Goal: Check status: Check status

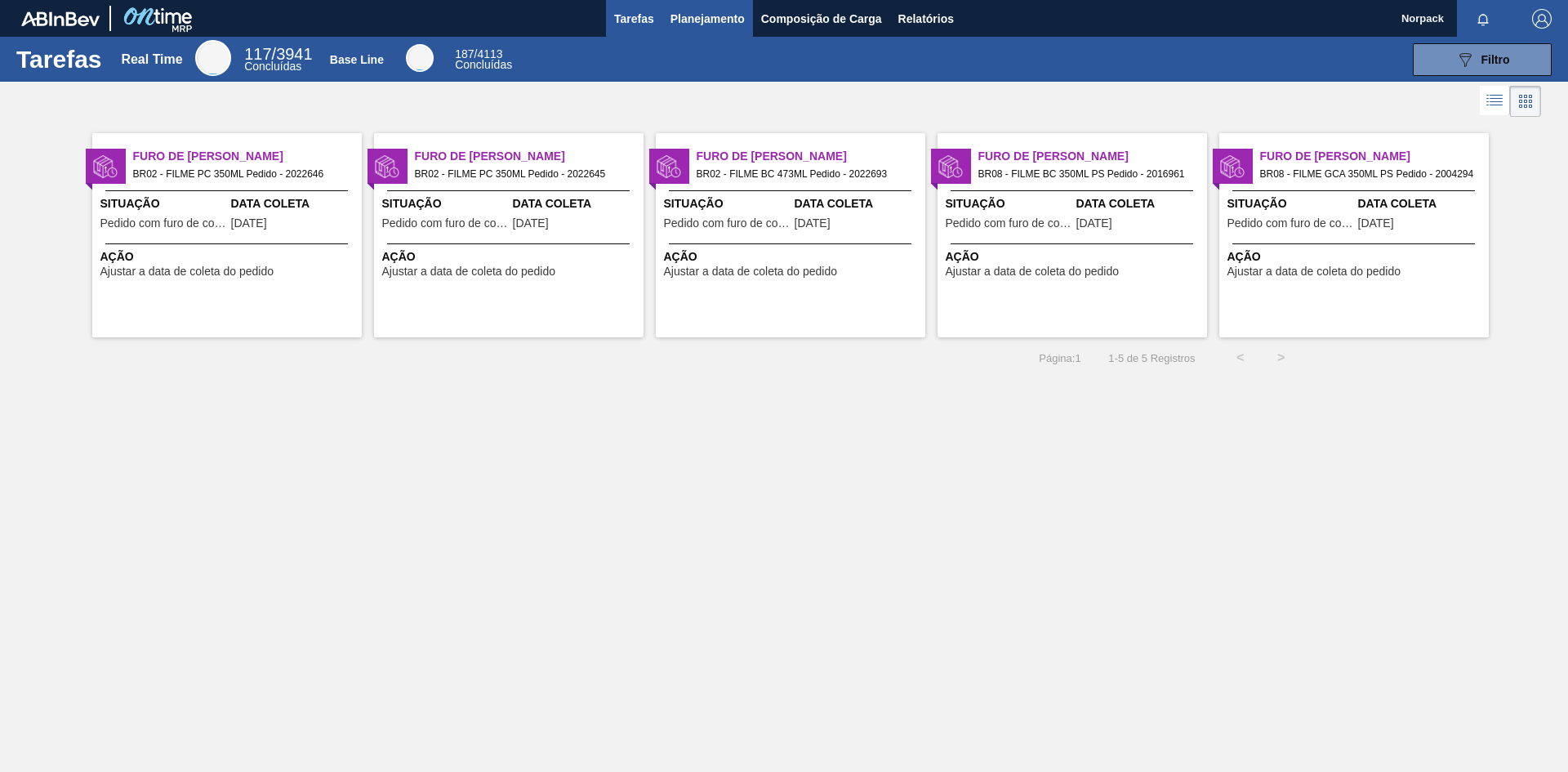
click at [732, 16] on span "Planejamento" at bounding box center [708, 18] width 75 height 19
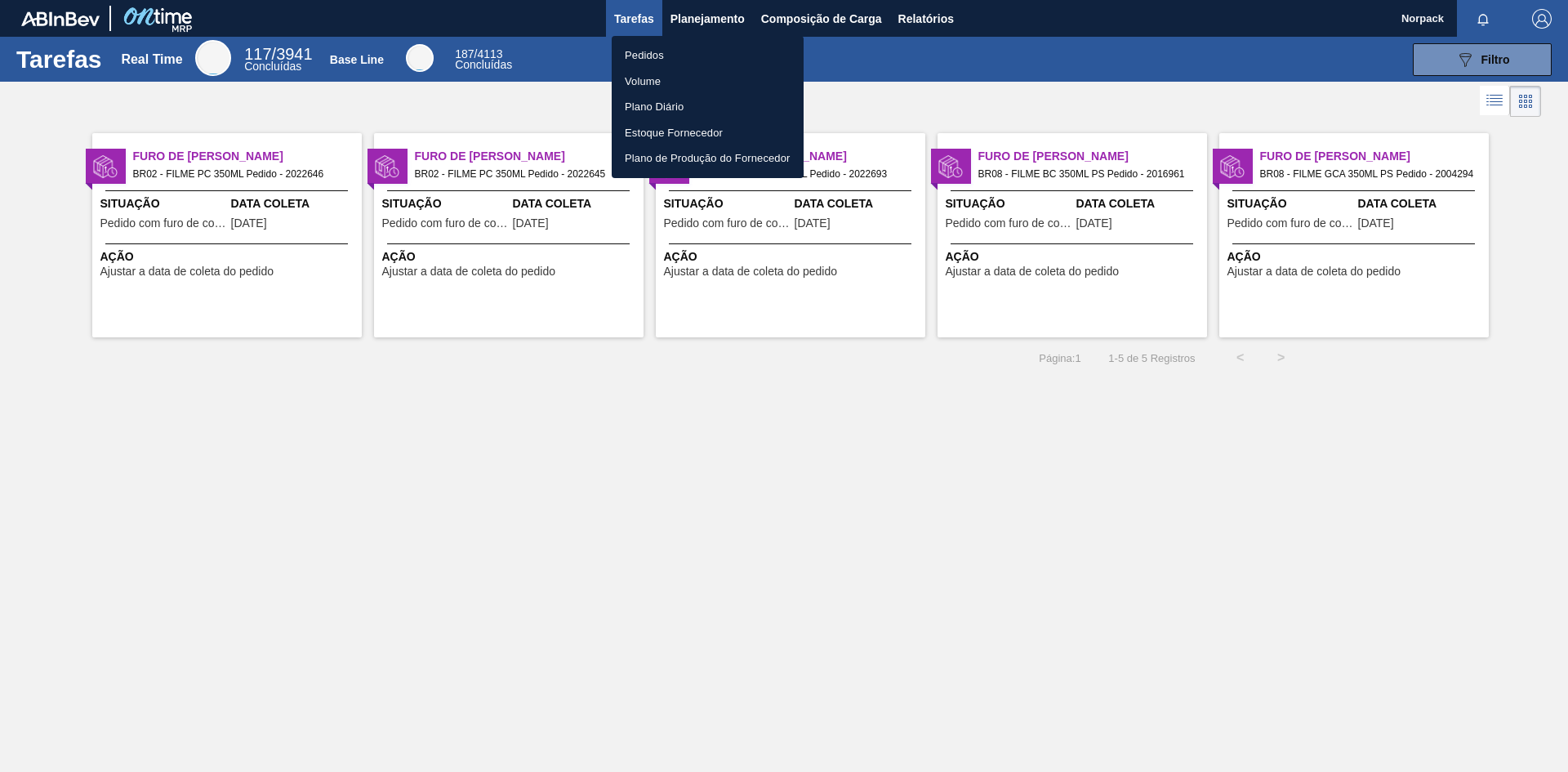
click at [644, 55] on li "Pedidos" at bounding box center [708, 55] width 192 height 26
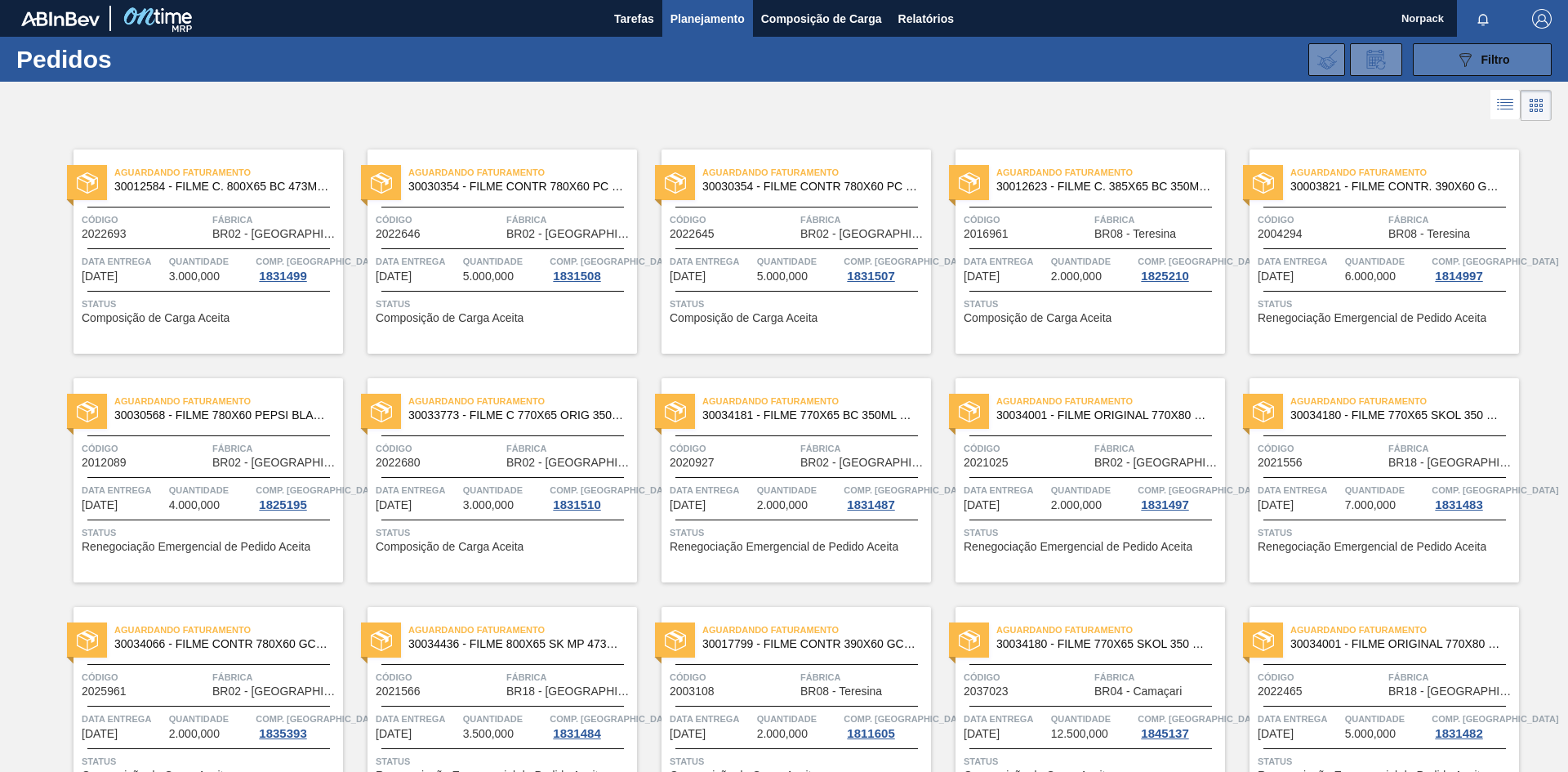
click at [1481, 61] on span "Filtro" at bounding box center [1495, 60] width 29 height 13
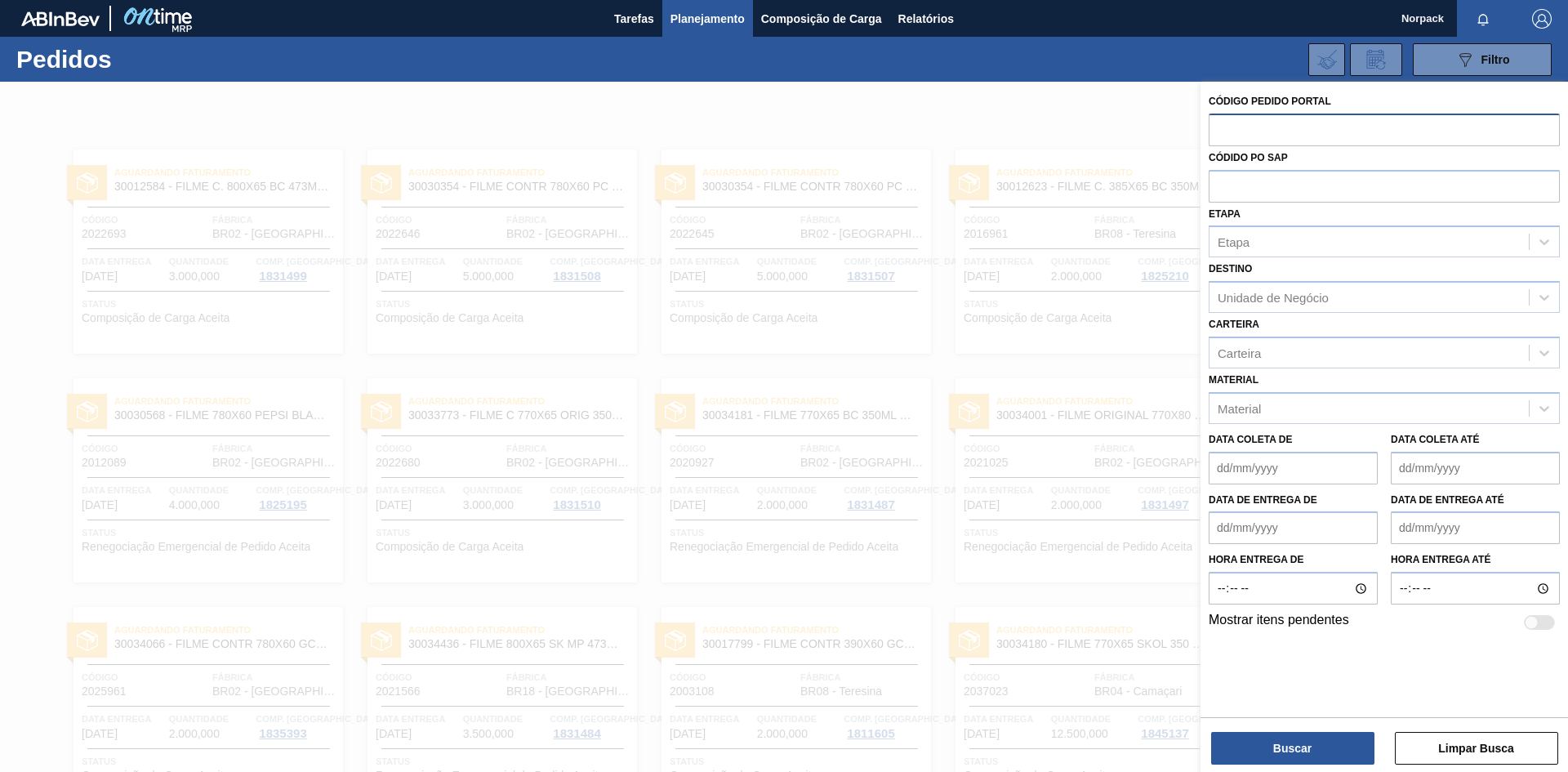
click at [1325, 125] on input "text" at bounding box center [1384, 129] width 351 height 31
type input "2021025"
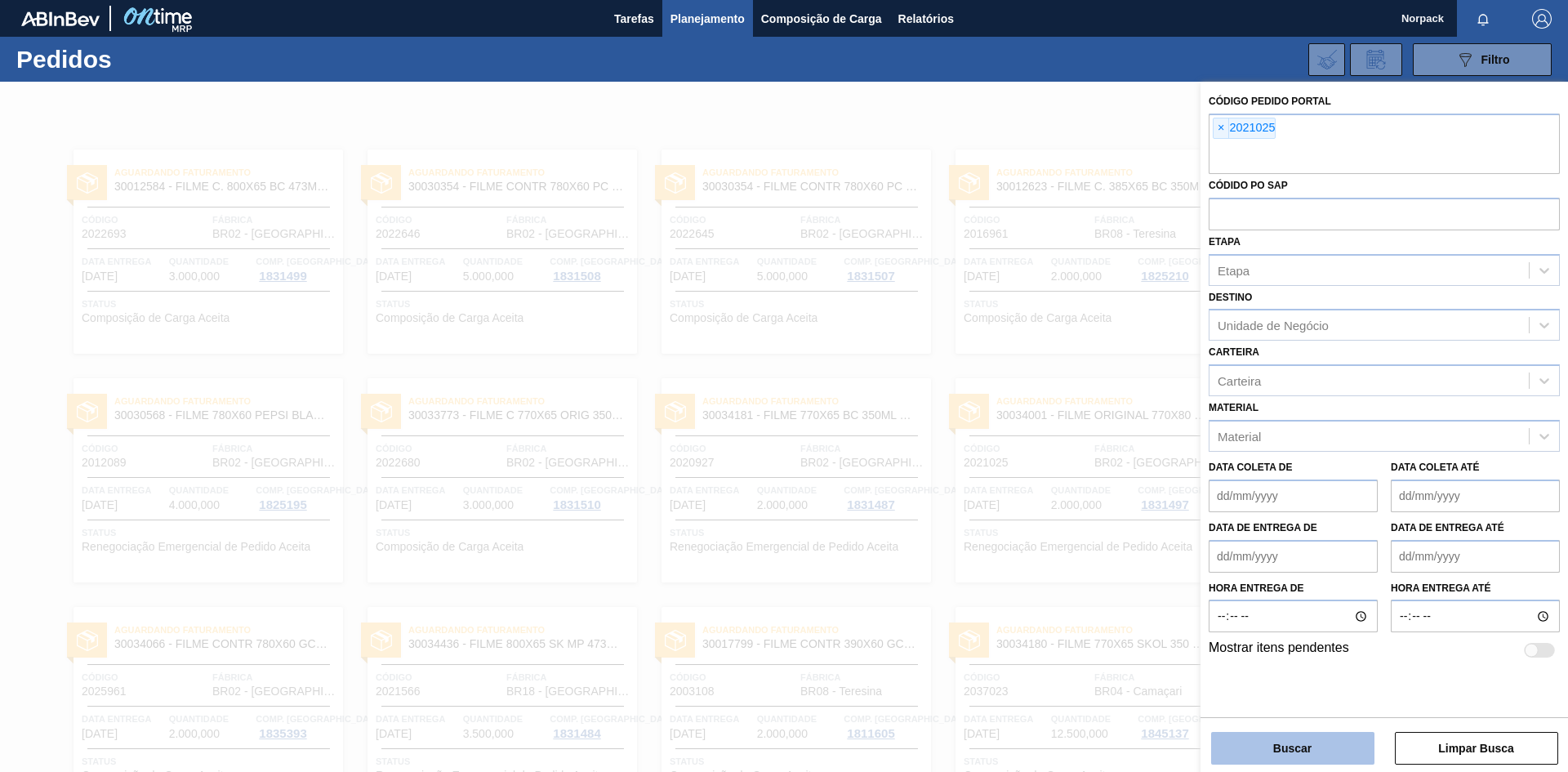
click at [1316, 748] on button "Buscar" at bounding box center [1293, 747] width 163 height 32
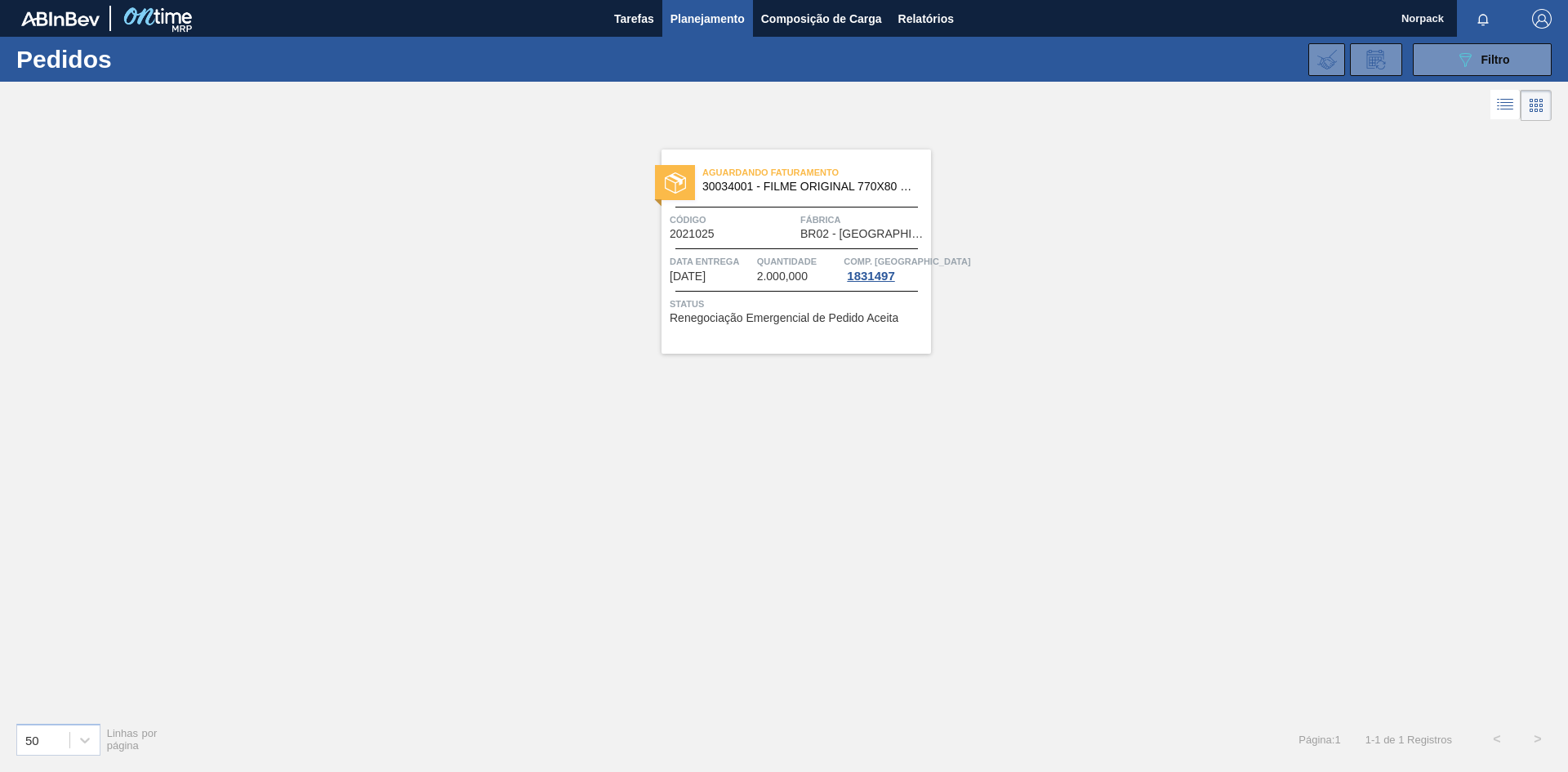
click at [1319, 673] on div "Aguardando Faturamento 30034001 - FILME ORIGINAL 770X80 350X12 MP Código 202102…" at bounding box center [784, 417] width 1568 height 584
click at [754, 296] on span "Status" at bounding box center [798, 304] width 257 height 17
